Goal: Information Seeking & Learning: Check status

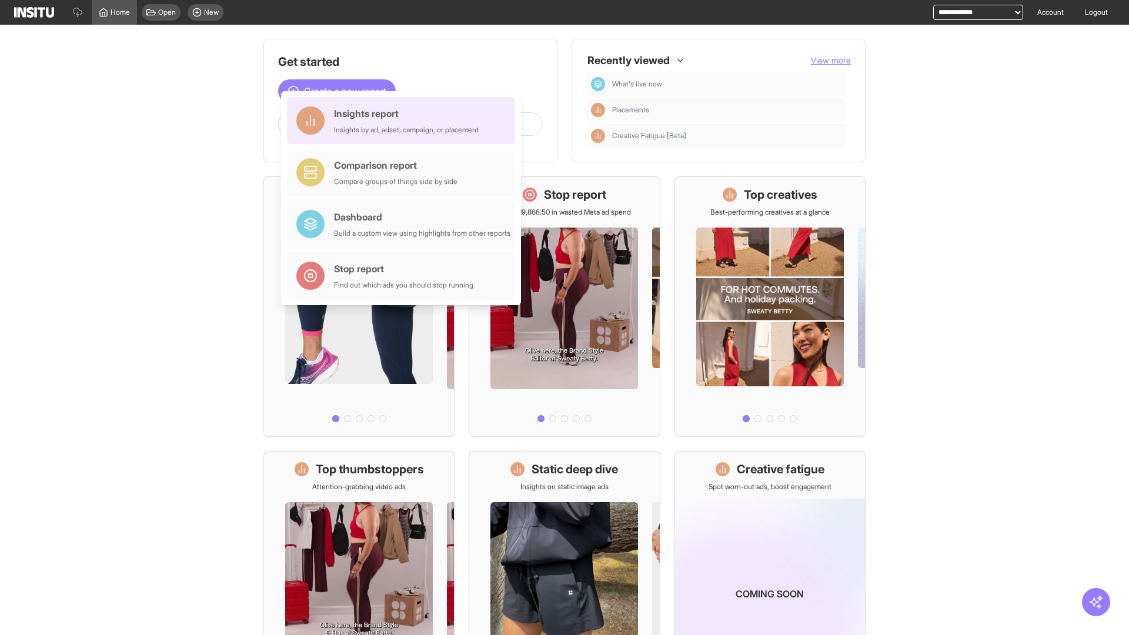
click at [404, 121] on div "Insights report Insights by ad, adset, campaign, or placement" at bounding box center [406, 120] width 145 height 28
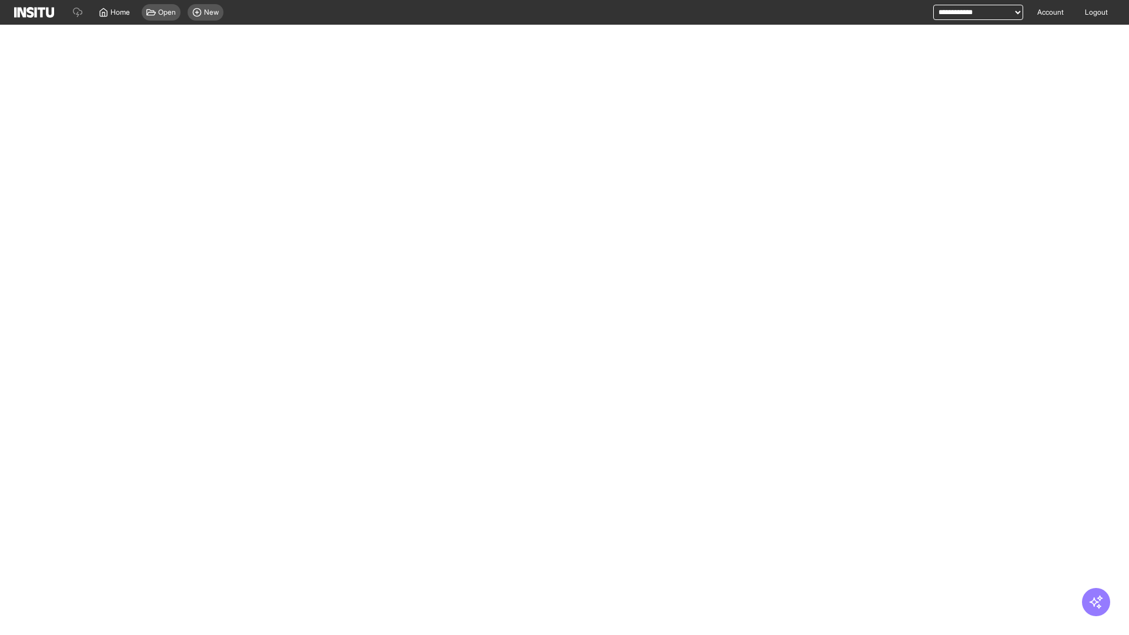
select select "**"
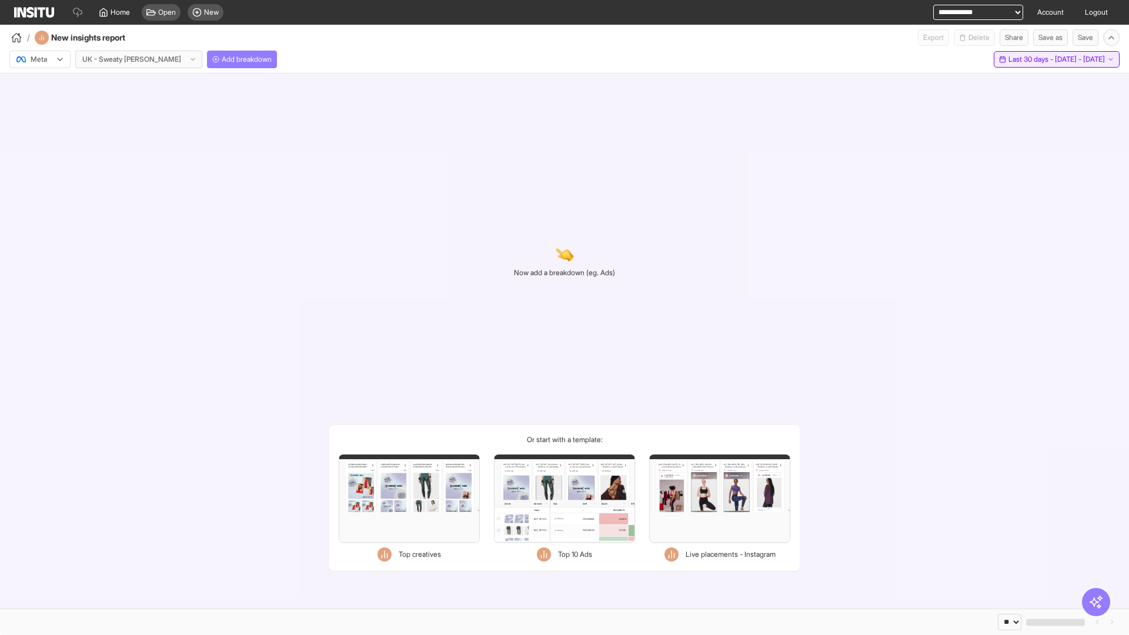
click at [1035, 59] on span "Last 30 days - [DATE] - [DATE]" at bounding box center [1057, 59] width 96 height 9
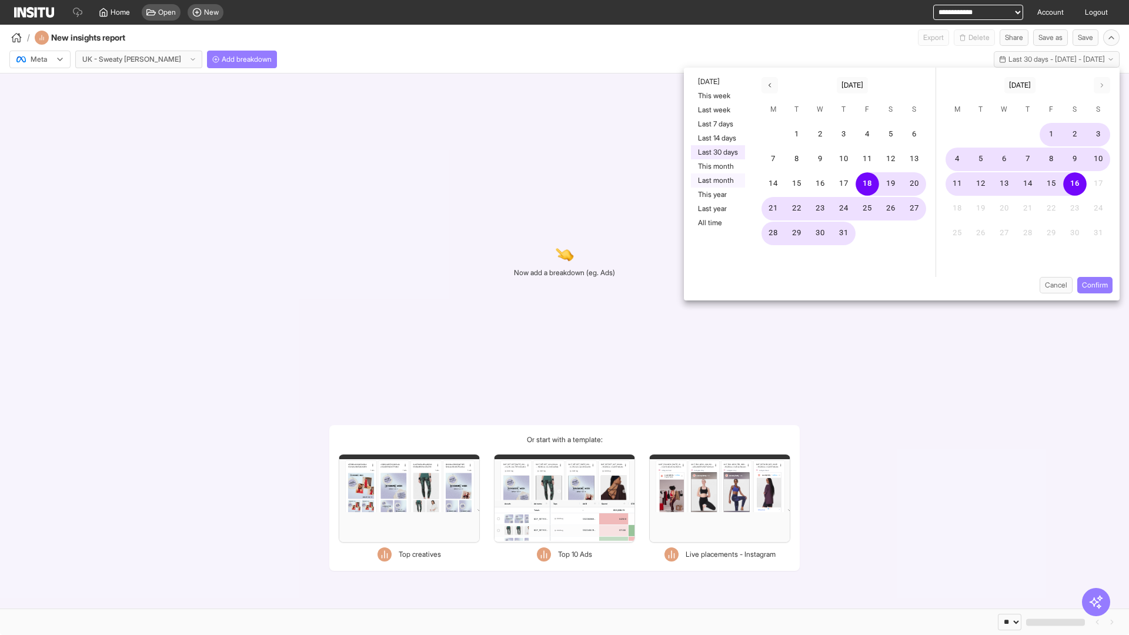
click at [717, 181] on button "Last month" at bounding box center [718, 181] width 54 height 14
